Goal: Transaction & Acquisition: Purchase product/service

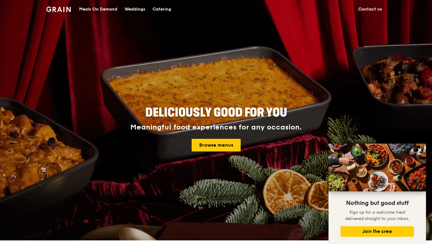
click at [163, 11] on div "Catering" at bounding box center [162, 9] width 19 height 18
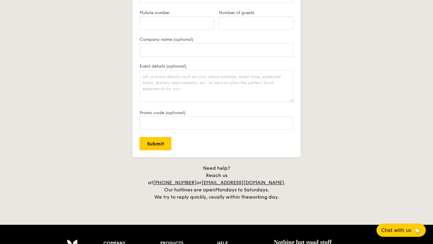
scroll to position [1387, 0]
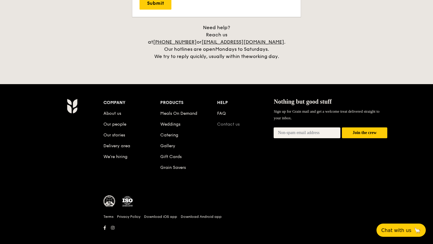
click at [220, 122] on link "Contact us" at bounding box center [228, 124] width 23 height 5
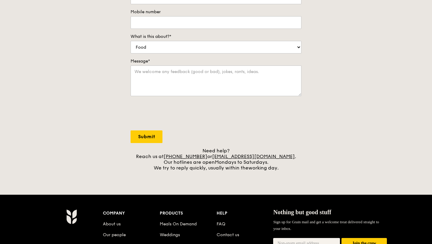
scroll to position [241, 0]
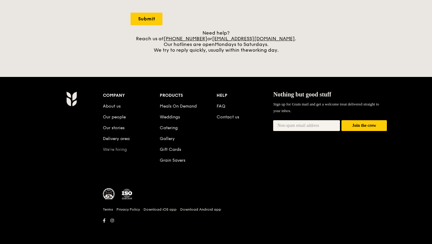
click at [115, 150] on link "We’re hiring" at bounding box center [115, 149] width 24 height 5
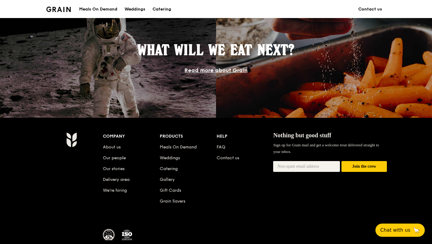
scroll to position [548, 0]
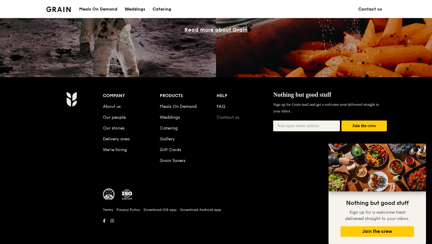
click at [234, 119] on link "Contact us" at bounding box center [228, 117] width 23 height 5
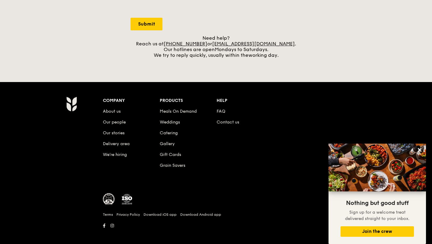
scroll to position [241, 0]
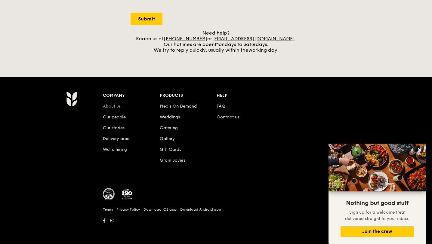
click at [117, 108] on link "About us" at bounding box center [112, 106] width 18 height 5
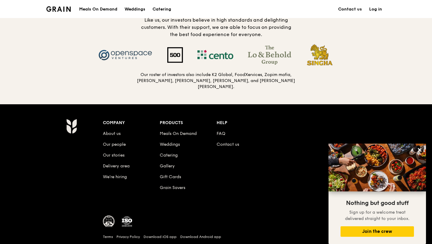
scroll to position [636, 0]
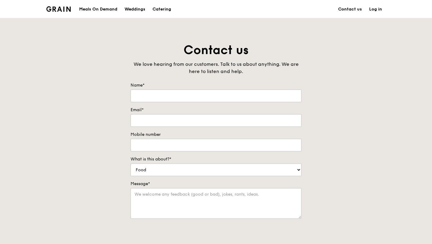
click at [66, 10] on img at bounding box center [58, 8] width 24 height 5
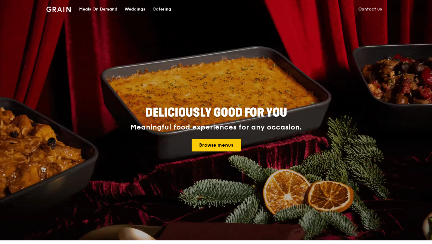
click at [161, 7] on div "Catering" at bounding box center [162, 9] width 19 height 18
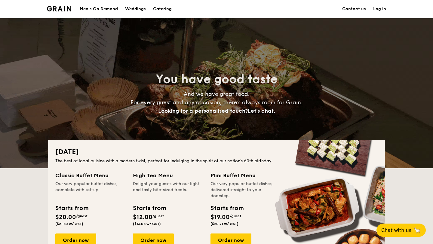
click at [94, 10] on div "Meals On Demand" at bounding box center [99, 9] width 38 height 18
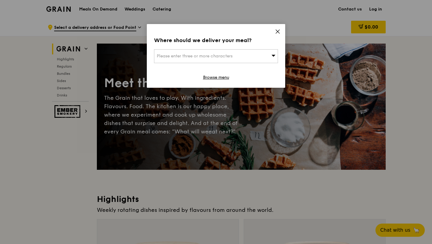
click at [272, 55] on icon at bounding box center [274, 56] width 4 height 2
click at [278, 33] on icon at bounding box center [277, 31] width 5 height 5
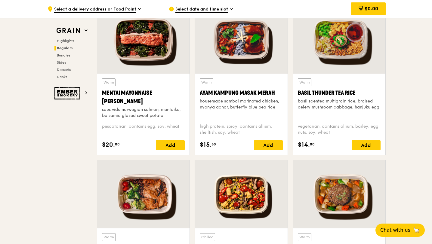
scroll to position [546, 0]
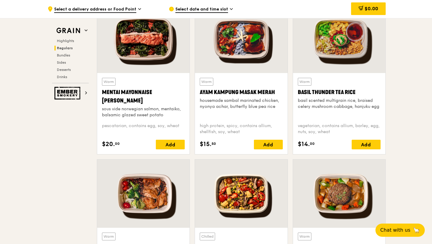
click at [272, 146] on div "Add" at bounding box center [268, 145] width 29 height 10
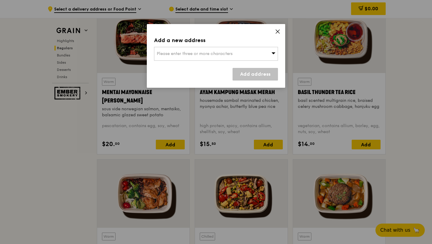
click at [263, 52] on div "Please enter three or more characters" at bounding box center [216, 54] width 124 height 14
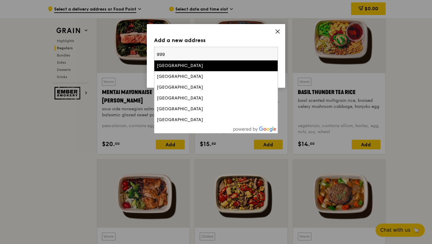
type input "ggg"
click at [236, 67] on div "Greenwood Place" at bounding box center [201, 66] width 89 height 6
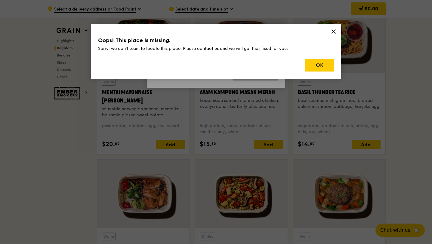
click at [300, 65] on div "OK" at bounding box center [216, 65] width 236 height 13
click at [318, 66] on button "OK" at bounding box center [319, 65] width 29 height 13
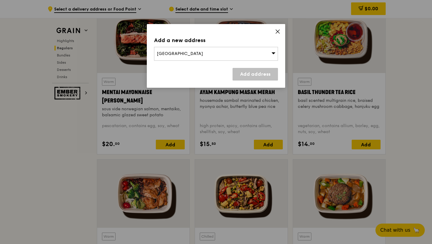
click at [277, 33] on icon at bounding box center [277, 31] width 5 height 5
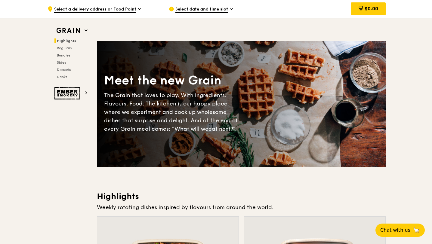
scroll to position [0, 0]
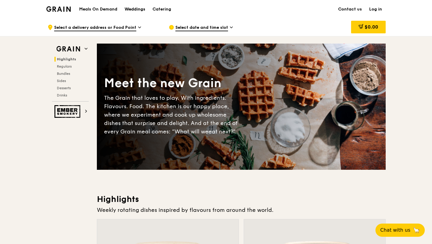
click at [140, 11] on div "Weddings" at bounding box center [135, 9] width 21 height 18
click at [136, 7] on div "Weddings" at bounding box center [135, 9] width 21 height 18
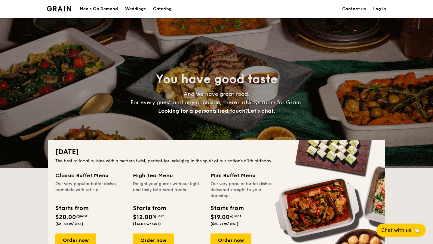
click at [85, 9] on div "Meals On Demand" at bounding box center [99, 9] width 38 height 18
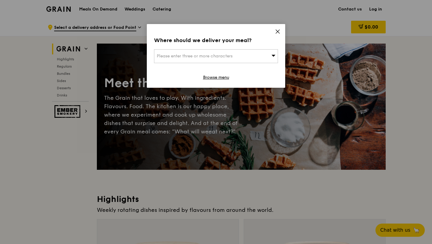
click at [277, 33] on icon at bounding box center [277, 31] width 5 height 5
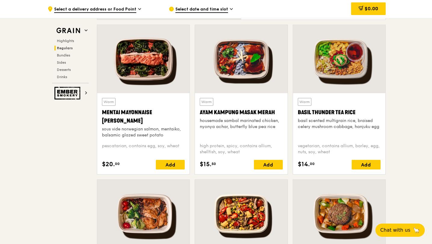
scroll to position [525, 0]
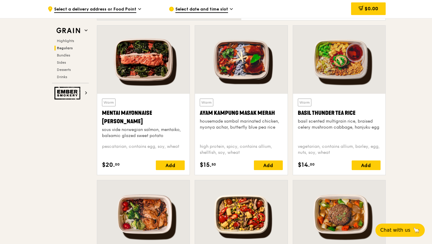
click at [184, 122] on div "Mentai Mayonnaise [PERSON_NAME]" at bounding box center [143, 117] width 83 height 17
